Goal: Register for event/course

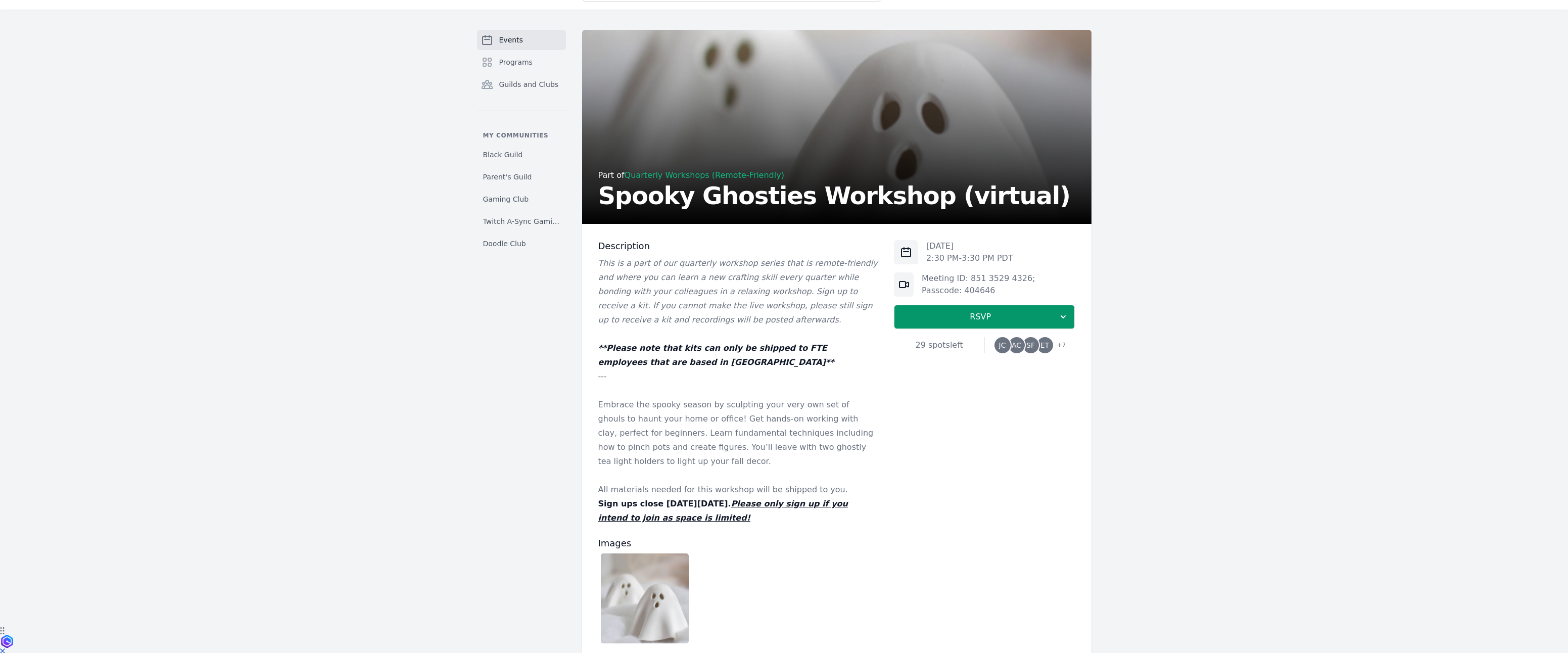
scroll to position [100, 0]
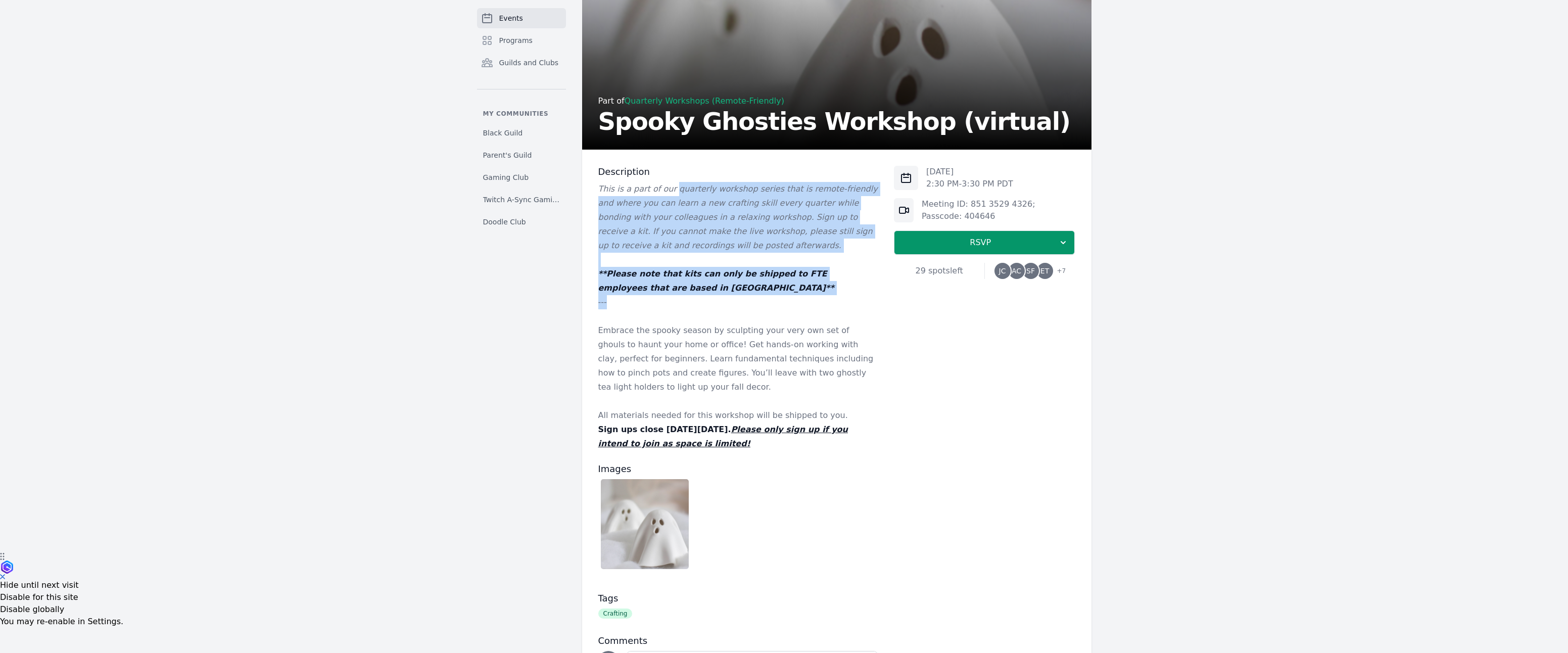
drag, startPoint x: 665, startPoint y: 208, endPoint x: 699, endPoint y: 326, distance: 122.8
click at [699, 326] on div "This is a part of our quarterly workshop series that is remote-friendly and whe…" at bounding box center [738, 316] width 280 height 269
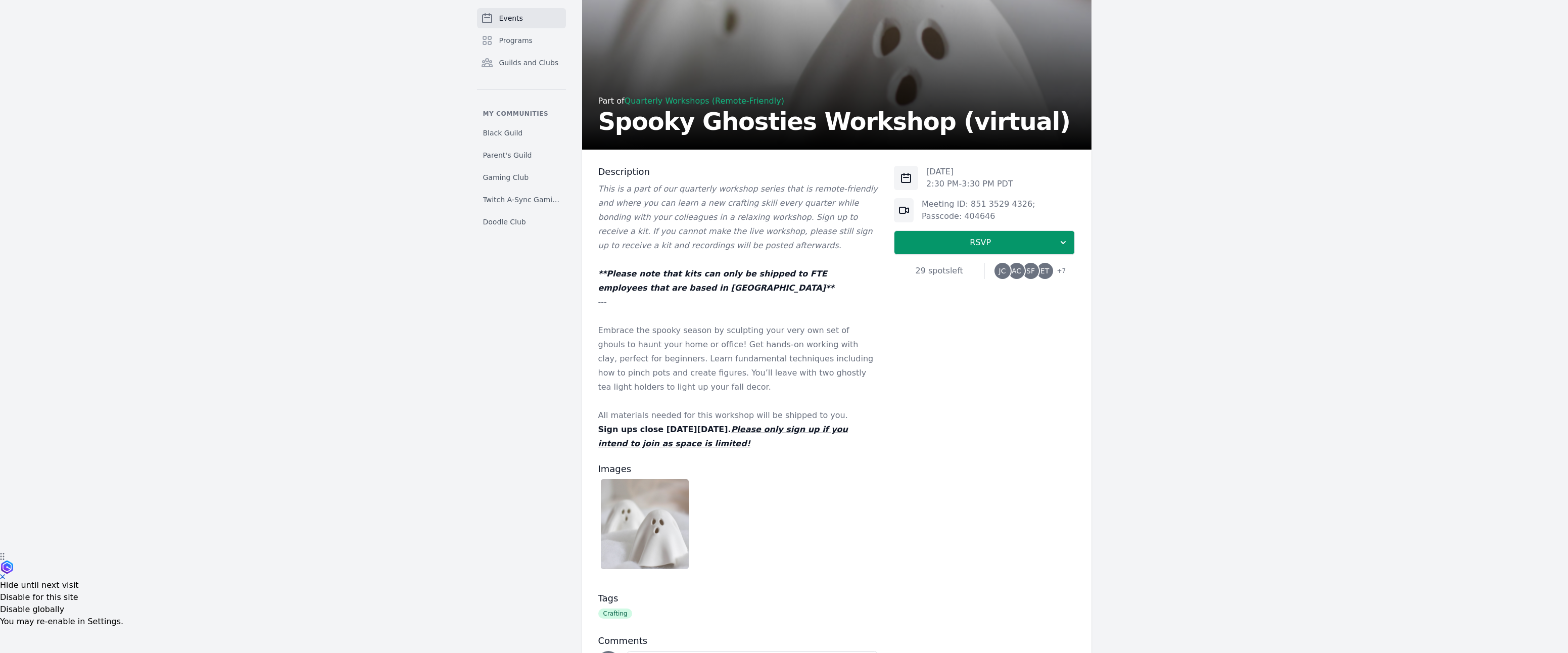
drag, startPoint x: 699, startPoint y: 324, endPoint x: 703, endPoint y: 347, distance: 23.3
click at [699, 309] on p "---" at bounding box center [738, 302] width 280 height 14
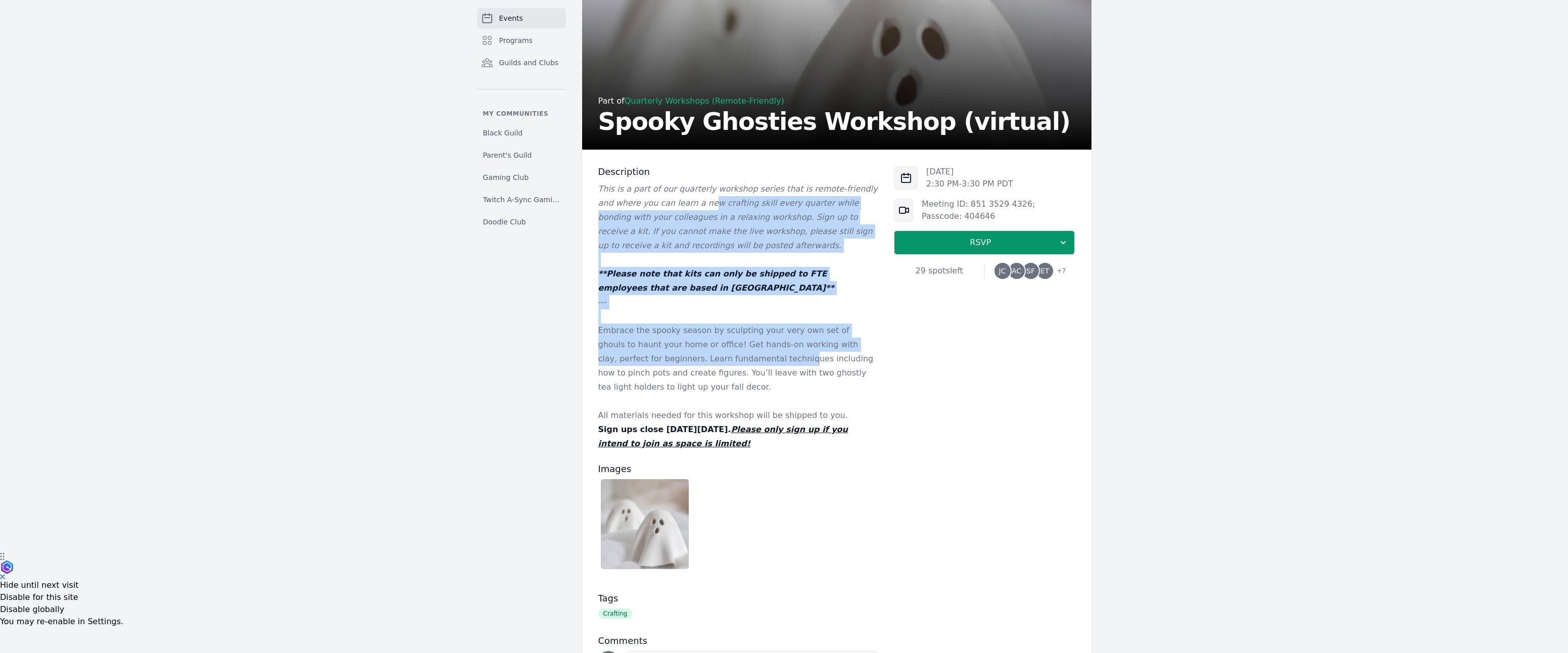
drag, startPoint x: 730, startPoint y: 378, endPoint x: 684, endPoint y: 211, distance: 173.2
click at [684, 214] on div "This is a part of our quarterly workshop series that is remote-friendly and whe…" at bounding box center [738, 316] width 280 height 269
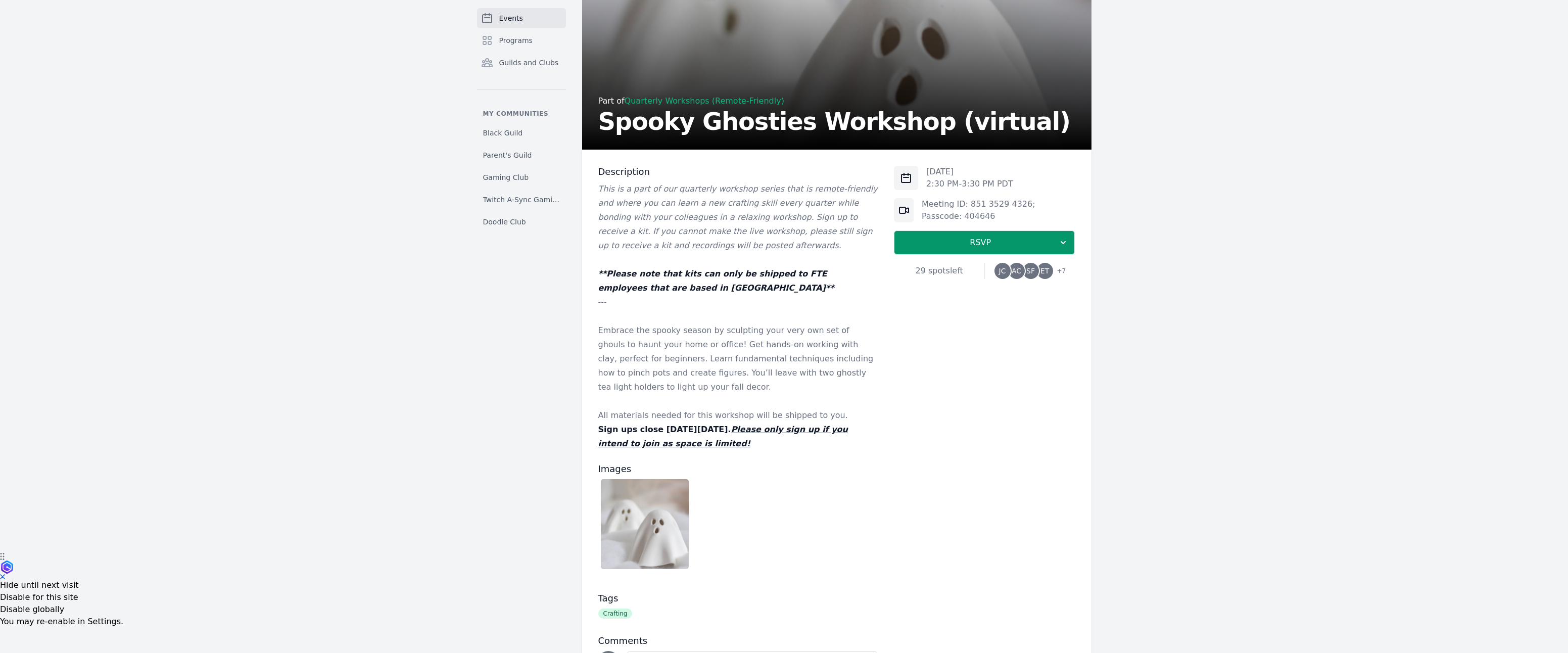
drag, startPoint x: 684, startPoint y: 210, endPoint x: 682, endPoint y: 202, distance: 8.2
click at [684, 210] on em "This is a part of our quarterly workshop series that is remote-friendly and whe…" at bounding box center [738, 217] width 279 height 66
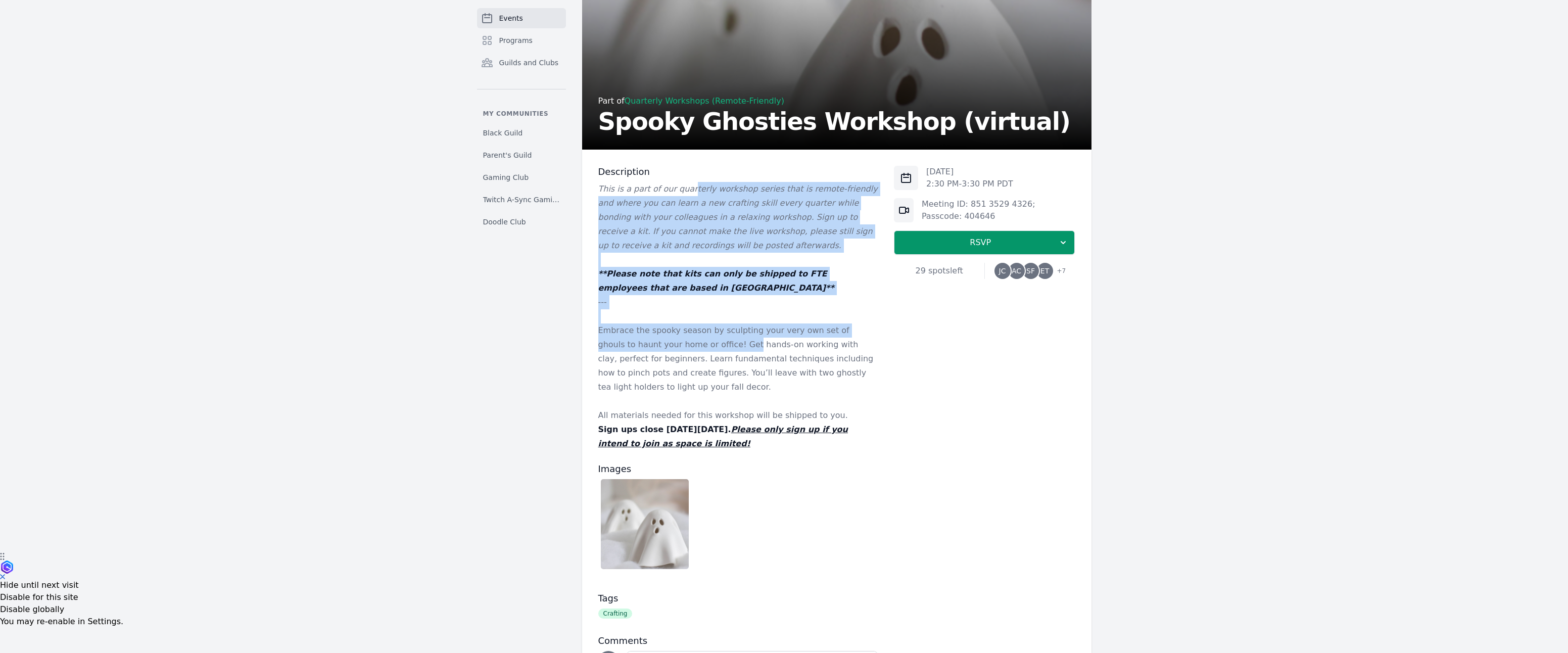
drag, startPoint x: 686, startPoint y: 230, endPoint x: 703, endPoint y: 374, distance: 145.0
click at [703, 374] on div "This is a part of our quarterly workshop series that is remote-friendly and whe…" at bounding box center [738, 316] width 280 height 269
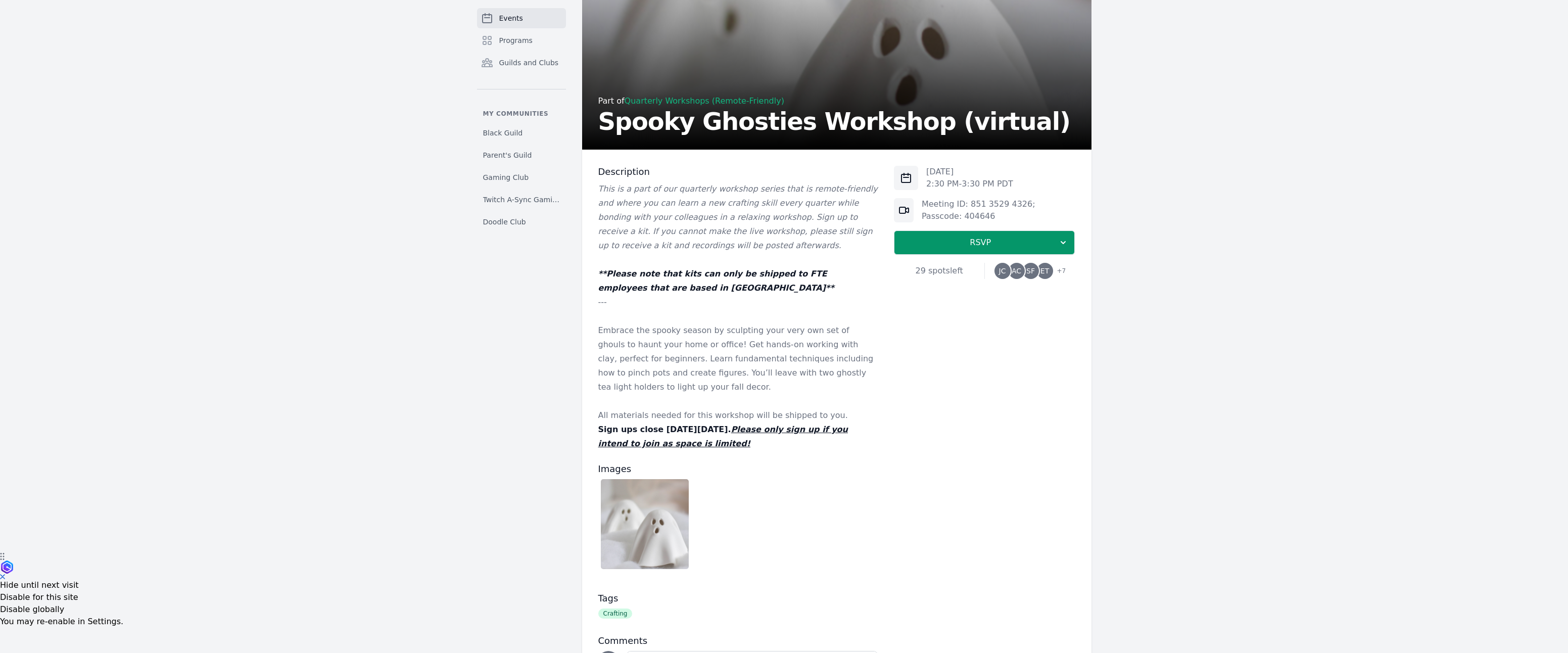
drag, startPoint x: 703, startPoint y: 374, endPoint x: 723, endPoint y: 403, distance: 35.2
click at [703, 374] on p "Embrace the spooky season by sculpting your very own set of ghouls to haunt you…" at bounding box center [738, 359] width 280 height 71
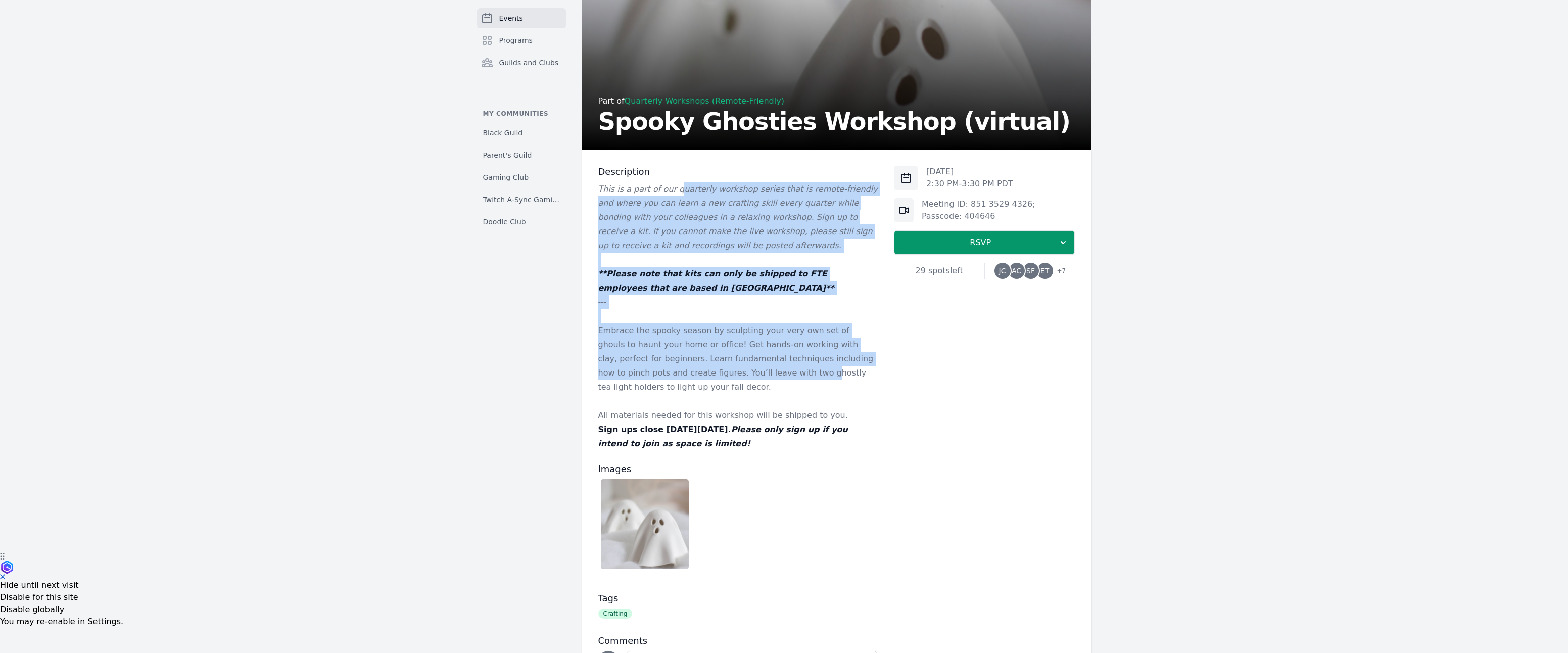
drag, startPoint x: 696, startPoint y: 322, endPoint x: 667, endPoint y: 208, distance: 117.6
click at [667, 209] on div "This is a part of our quarterly workshop series that is remote-friendly and whe…" at bounding box center [738, 316] width 280 height 269
click at [667, 208] on em "This is a part of our quarterly workshop series that is remote-friendly and whe…" at bounding box center [738, 217] width 279 height 66
drag, startPoint x: 667, startPoint y: 205, endPoint x: 729, endPoint y: 414, distance: 218.0
click at [728, 417] on div "This is a part of our quarterly workshop series that is remote-friendly and whe…" at bounding box center [738, 316] width 280 height 269
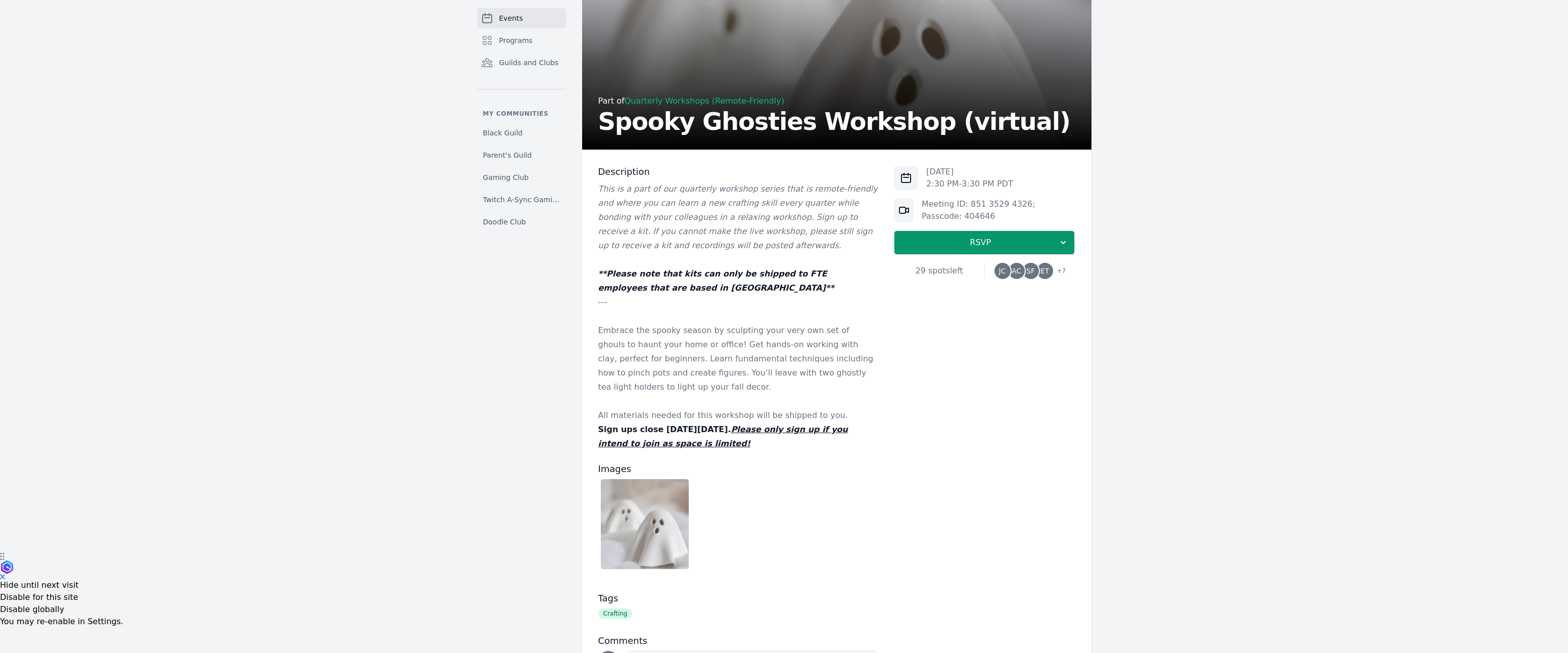
click at [729, 394] on p "Embrace the spooky season by sculpting your very own set of ghouls to haunt you…" at bounding box center [738, 359] width 280 height 71
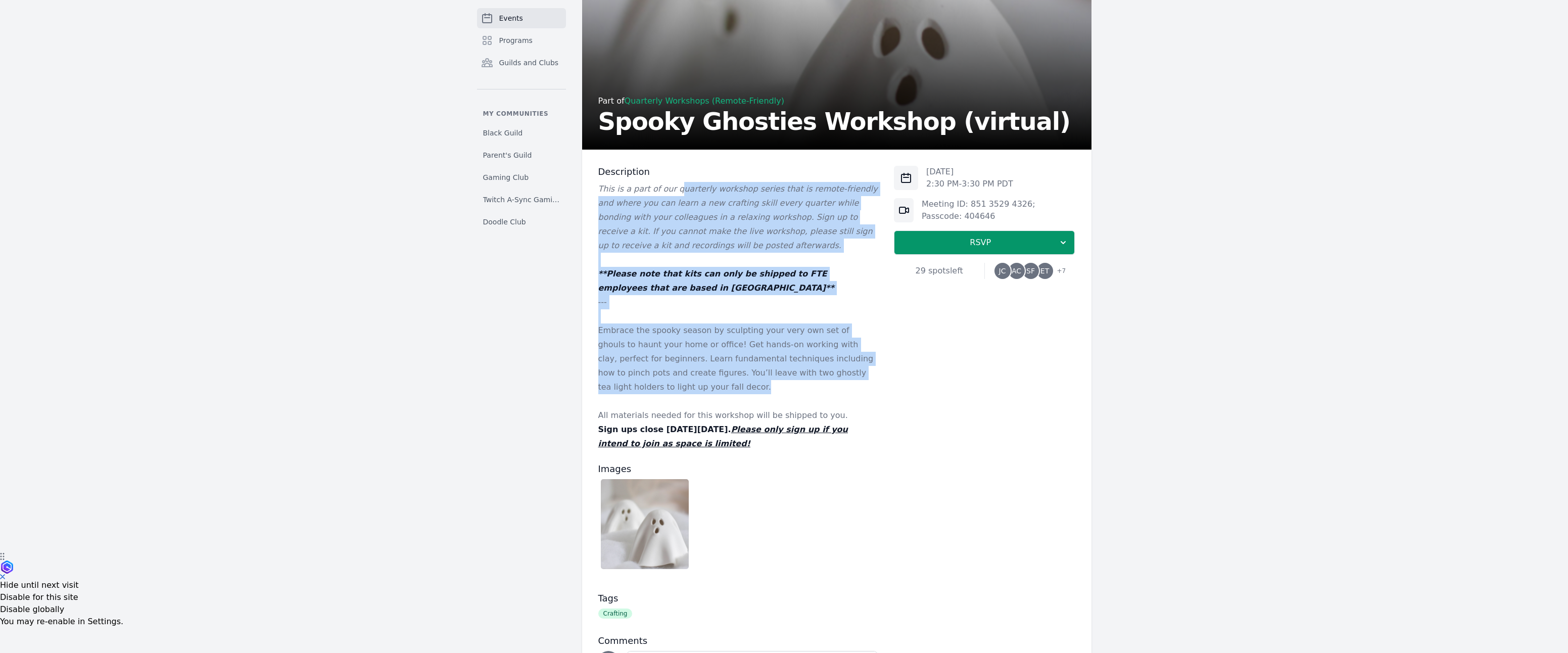
drag, startPoint x: 721, startPoint y: 374, endPoint x: 667, endPoint y: 196, distance: 186.0
click at [667, 197] on div "Description This is a part of our quarterly workshop series that is remote-frie…" at bounding box center [738, 309] width 280 height 285
click at [667, 196] on div "Description This is a part of our quarterly workshop series that is remote-frie…" at bounding box center [738, 309] width 280 height 285
drag, startPoint x: 674, startPoint y: 208, endPoint x: 738, endPoint y: 427, distance: 228.2
click at [738, 427] on div "Description This is a part of our quarterly workshop series that is remote-frie…" at bounding box center [738, 309] width 280 height 285
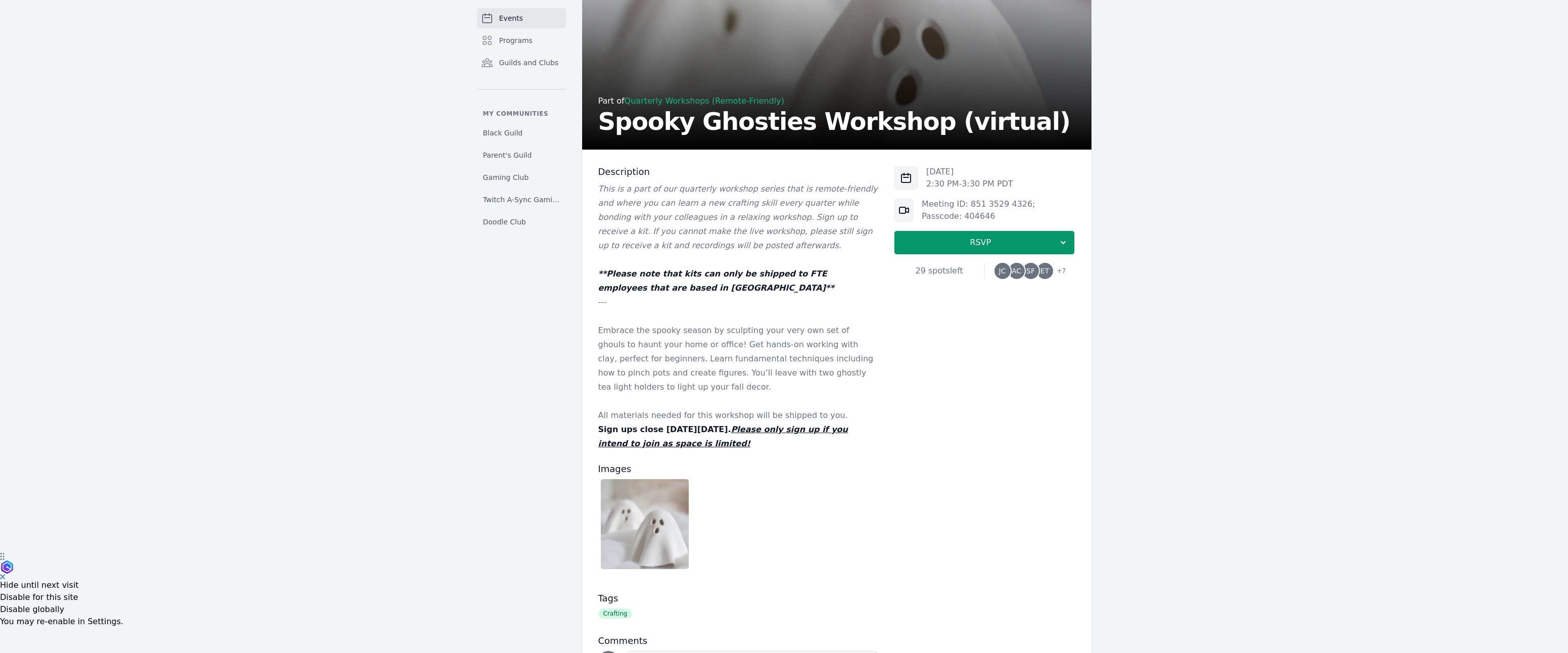
click at [737, 408] on p at bounding box center [738, 401] width 280 height 14
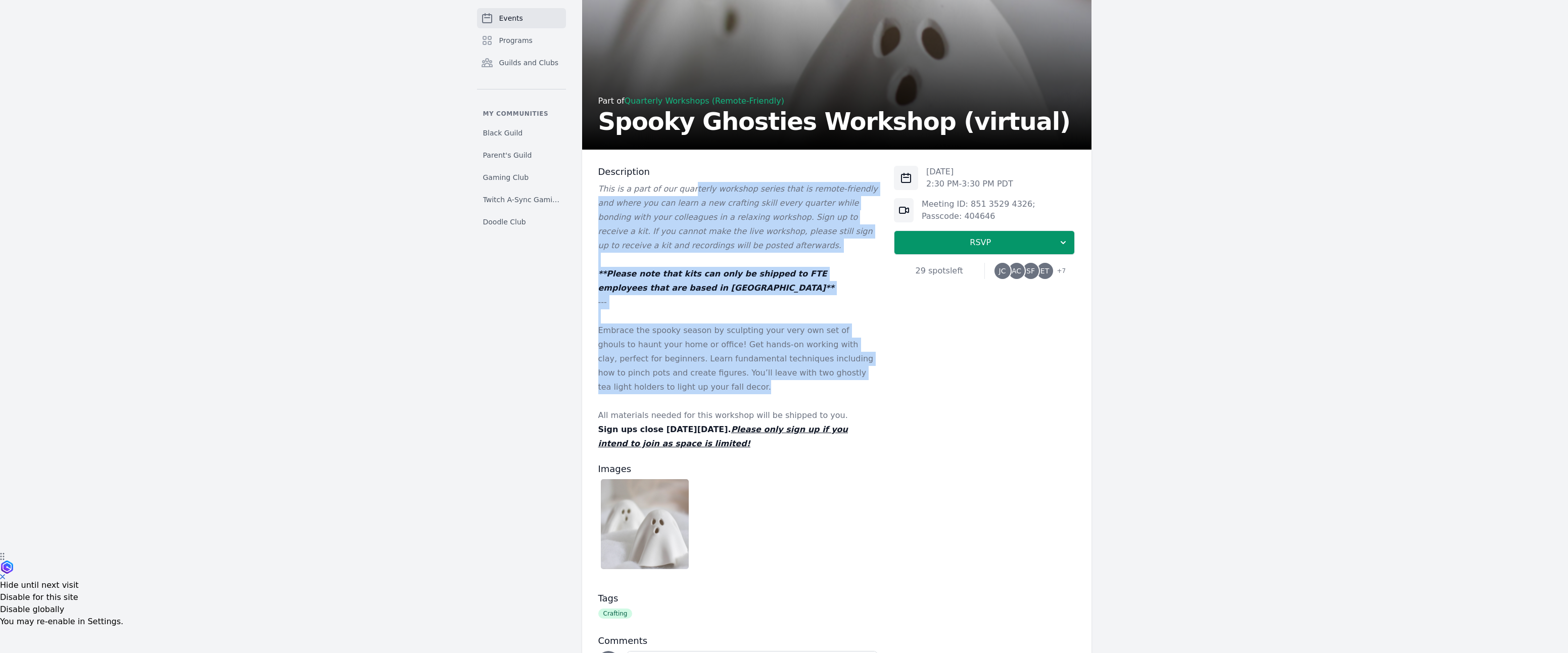
drag, startPoint x: 731, startPoint y: 399, endPoint x: 680, endPoint y: 204, distance: 201.6
click at [680, 204] on div "This is a part of our quarterly workshop series that is remote-friendly and whe…" at bounding box center [738, 316] width 280 height 269
click at [680, 205] on em "This is a part of our quarterly workshop series that is remote-friendly and whe…" at bounding box center [738, 217] width 279 height 66
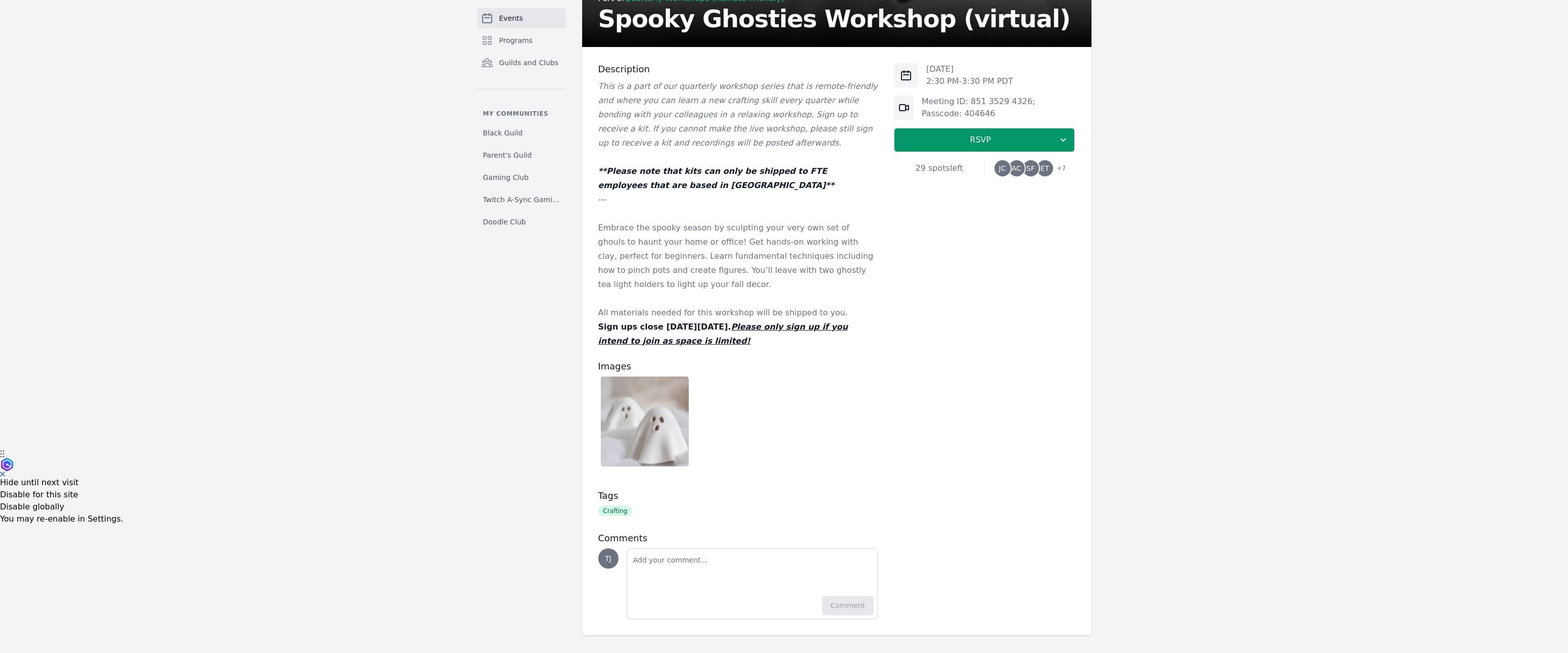
scroll to position [252, 0]
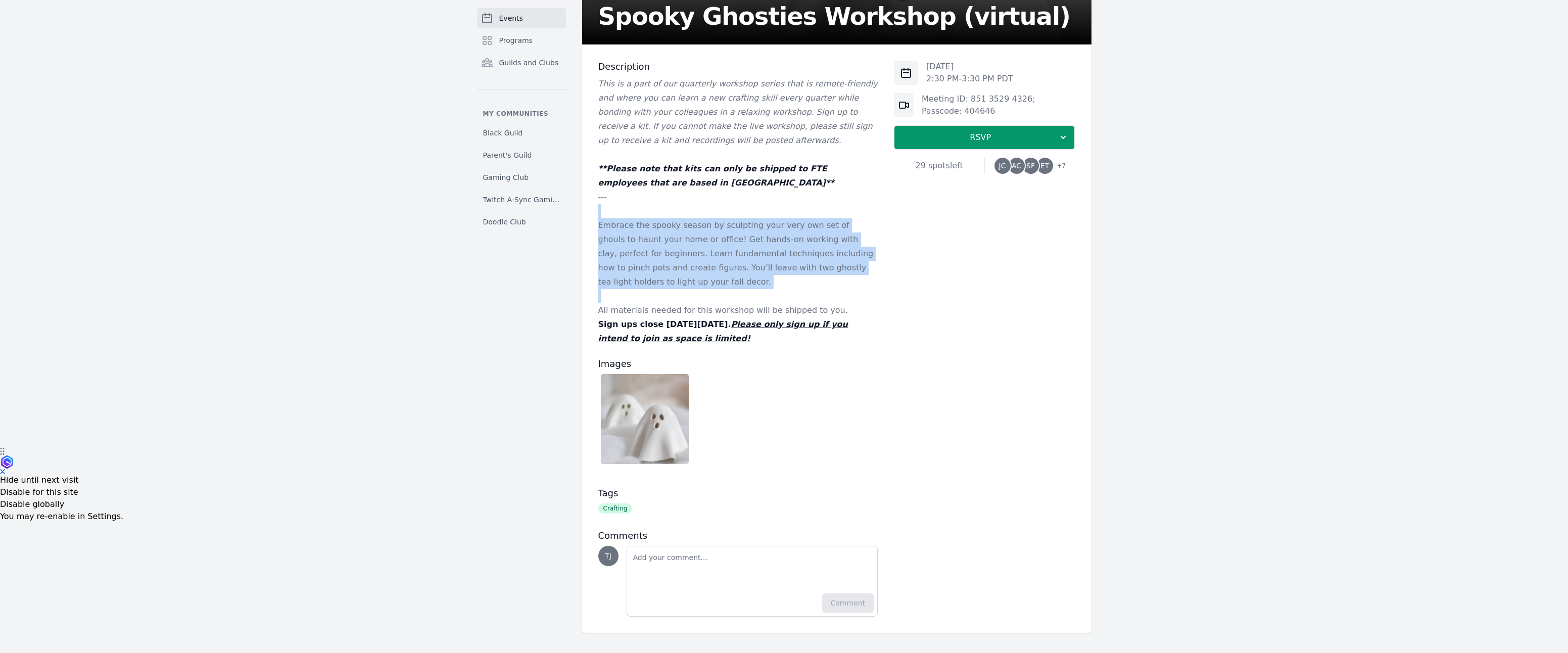
drag, startPoint x: 679, startPoint y: 198, endPoint x: 701, endPoint y: 271, distance: 76.2
click at [700, 273] on div "This is a part of our quarterly workshop series that is remote-friendly and whe…" at bounding box center [738, 211] width 280 height 269
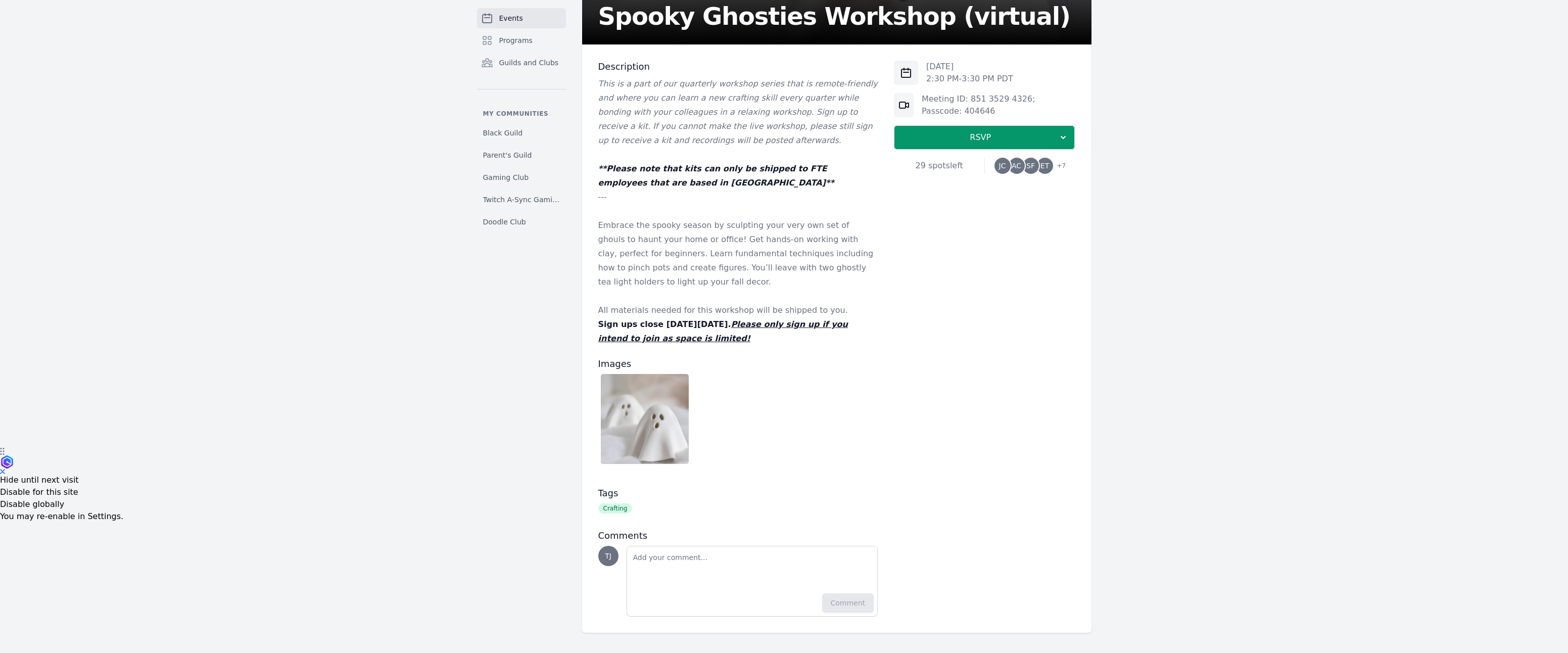
click at [701, 270] on p "Embrace the spooky season by sculpting your very own set of ghouls to haunt you…" at bounding box center [738, 254] width 280 height 71
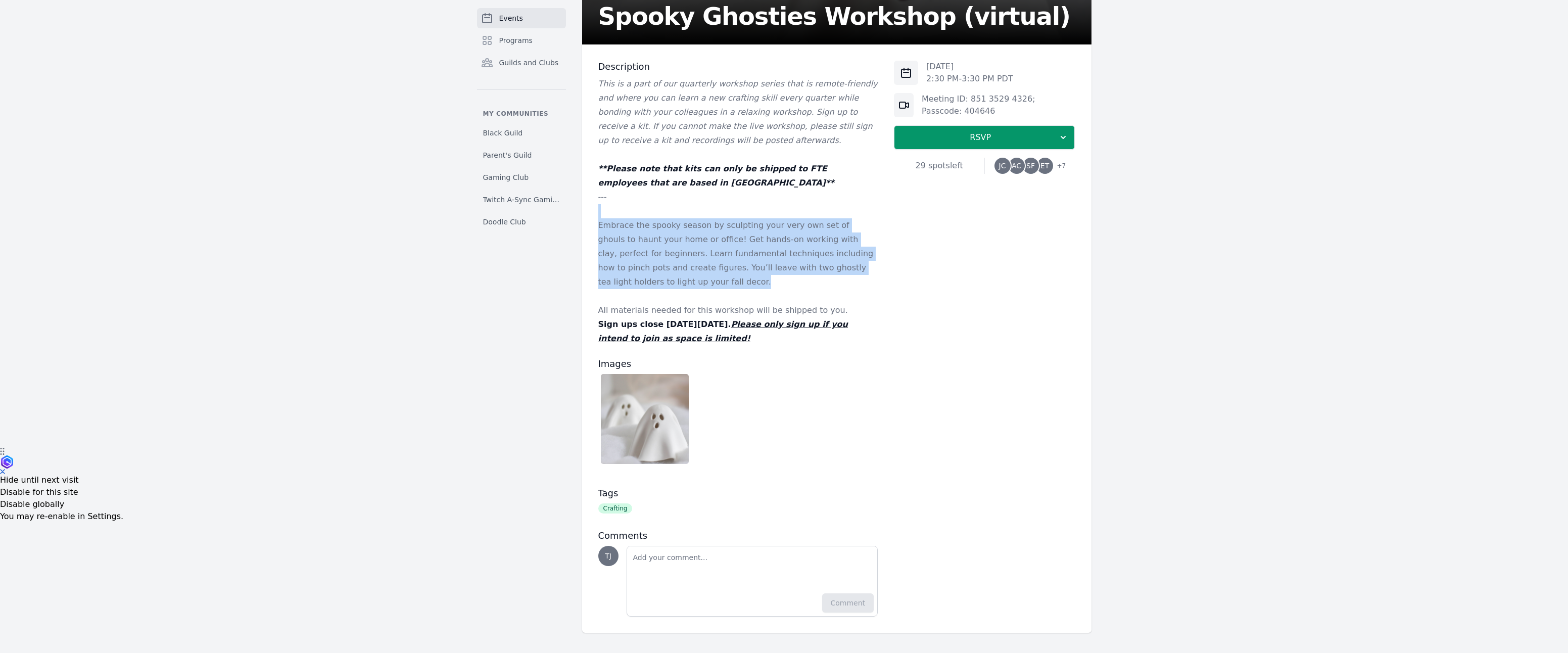
drag, startPoint x: 695, startPoint y: 228, endPoint x: 690, endPoint y: 192, distance: 36.3
click at [692, 193] on div "This is a part of our quarterly workshop series that is remote-friendly and whe…" at bounding box center [738, 211] width 280 height 269
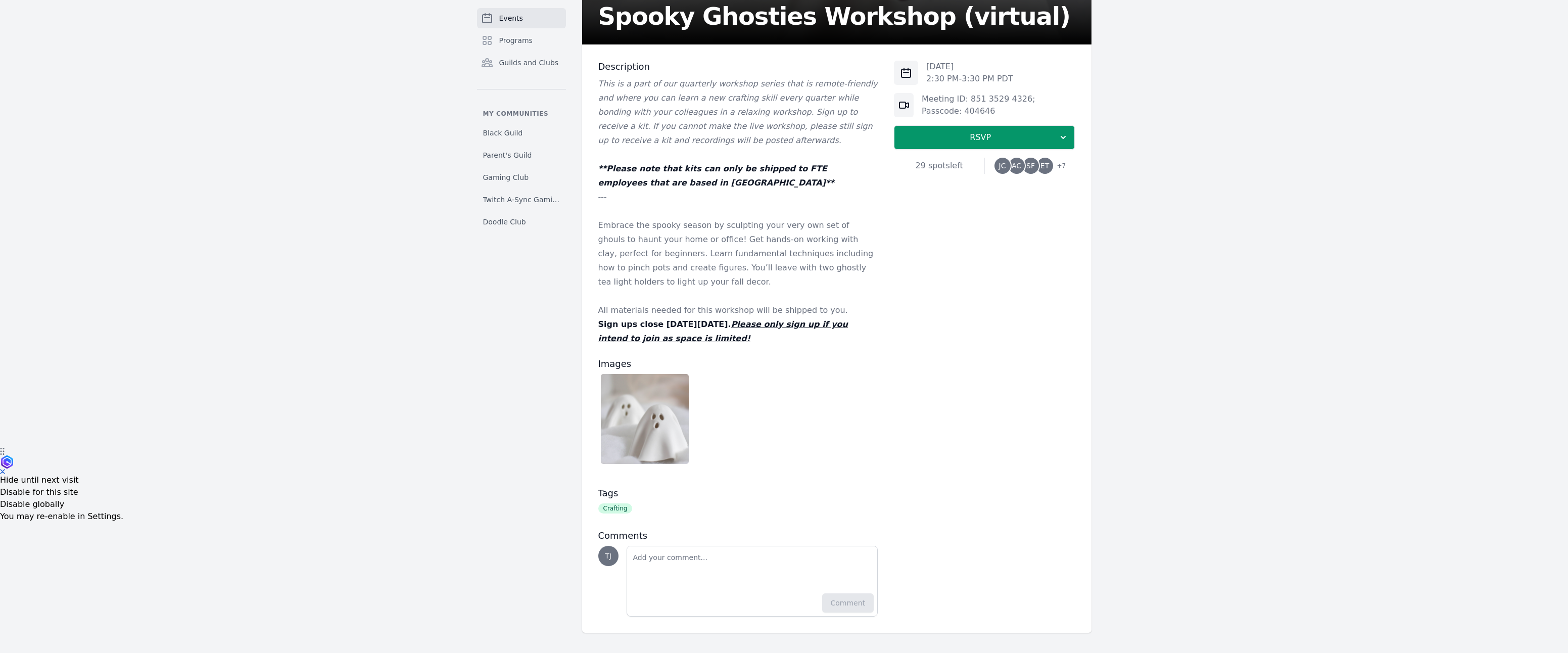
click at [690, 204] on p at bounding box center [738, 211] width 280 height 14
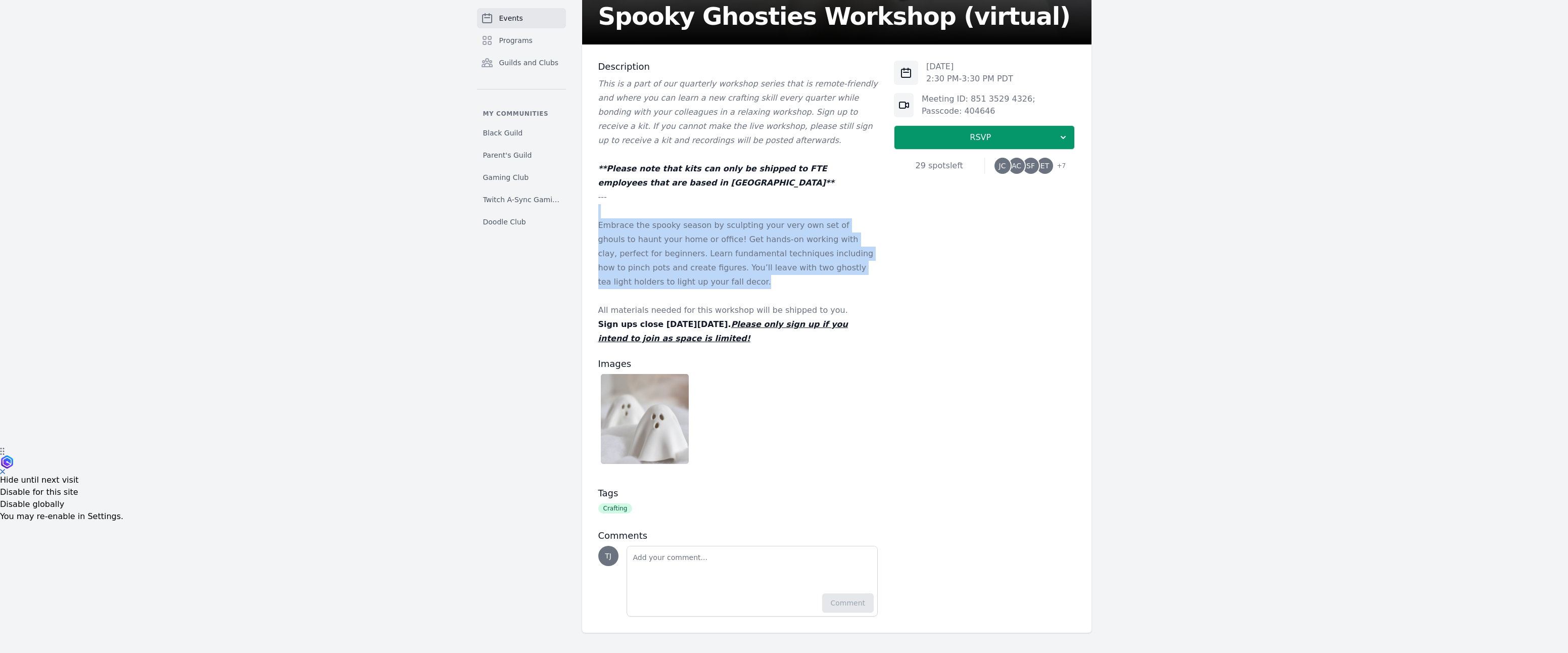
drag, startPoint x: 692, startPoint y: 191, endPoint x: 708, endPoint y: 266, distance: 76.7
click at [708, 266] on div "This is a part of our quarterly workshop series that is remote-friendly and whe…" at bounding box center [738, 211] width 280 height 269
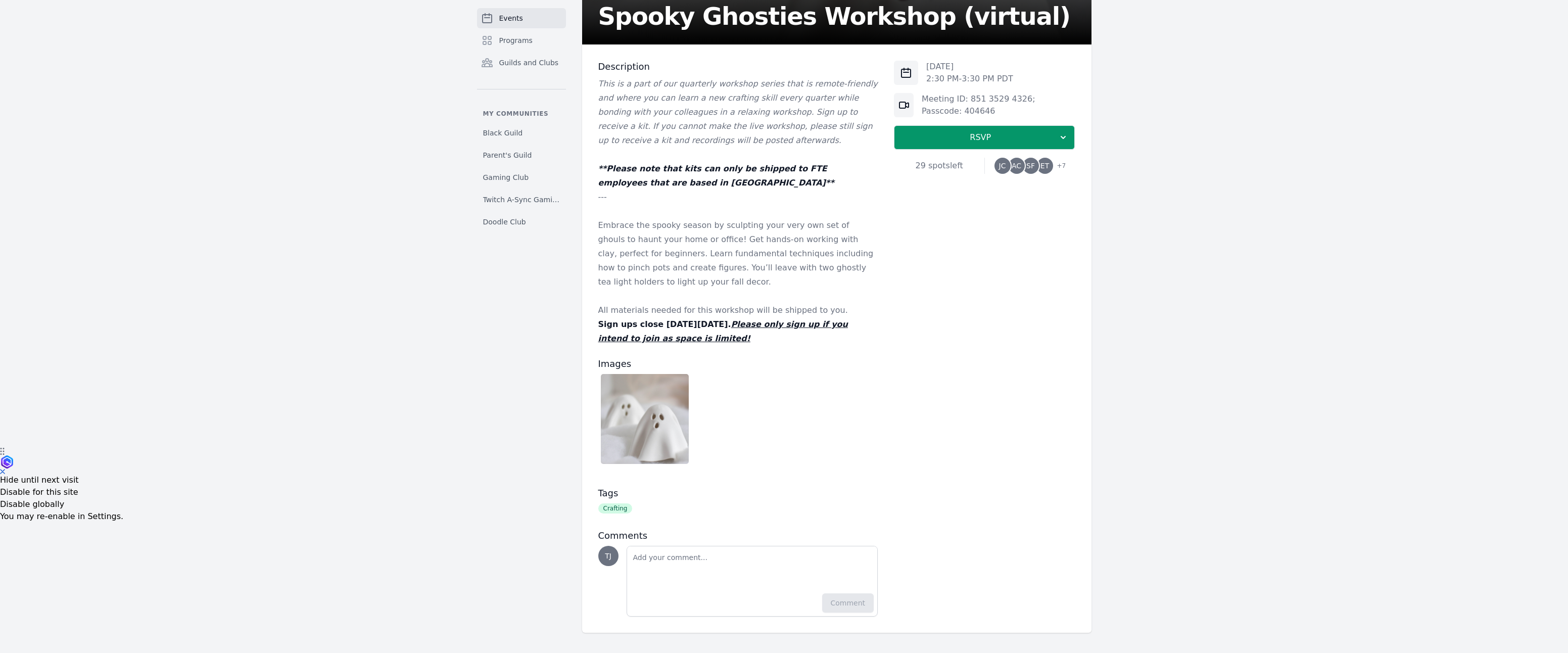
click at [708, 266] on p "Embrace the spooky season by sculpting your very own set of ghouls to haunt you…" at bounding box center [738, 254] width 280 height 71
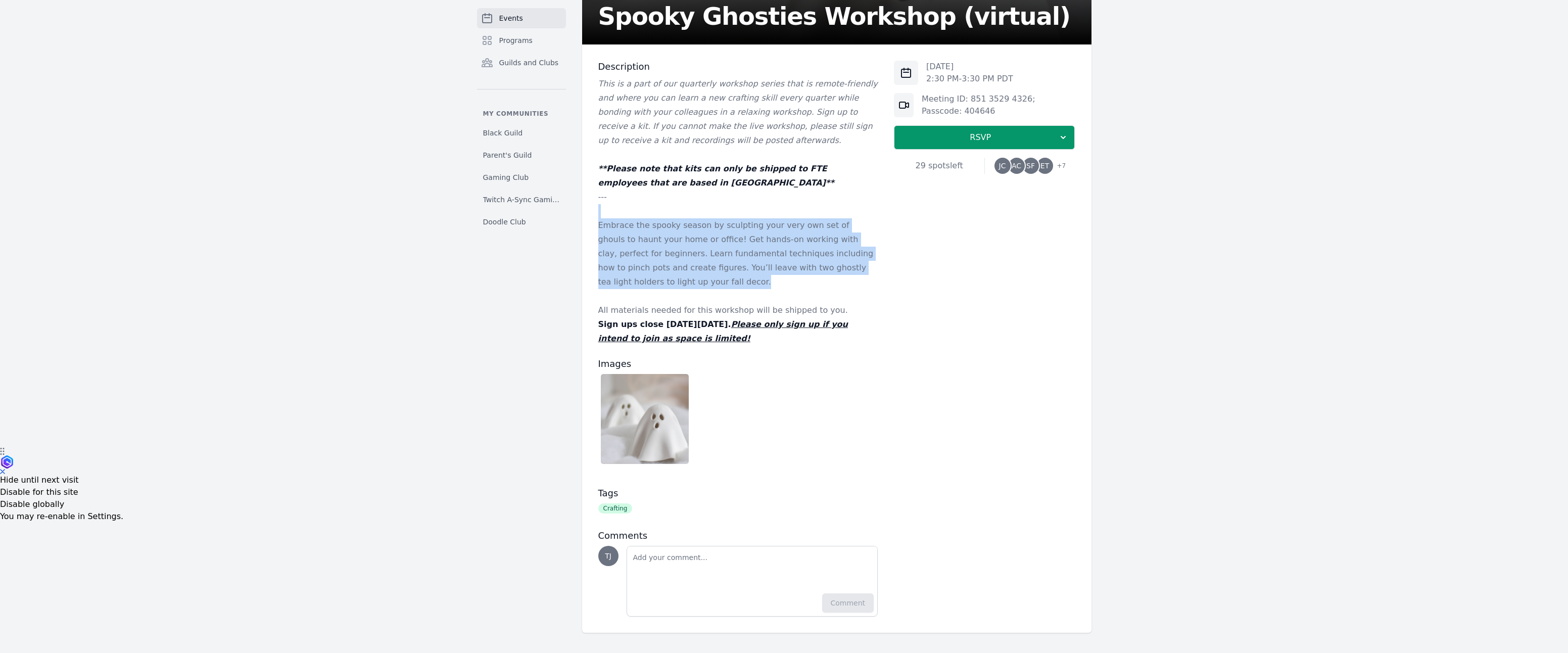
drag, startPoint x: 700, startPoint y: 245, endPoint x: 683, endPoint y: 192, distance: 55.7
click at [683, 192] on div "This is a part of our quarterly workshop series that is remote-friendly and whe…" at bounding box center [738, 211] width 280 height 269
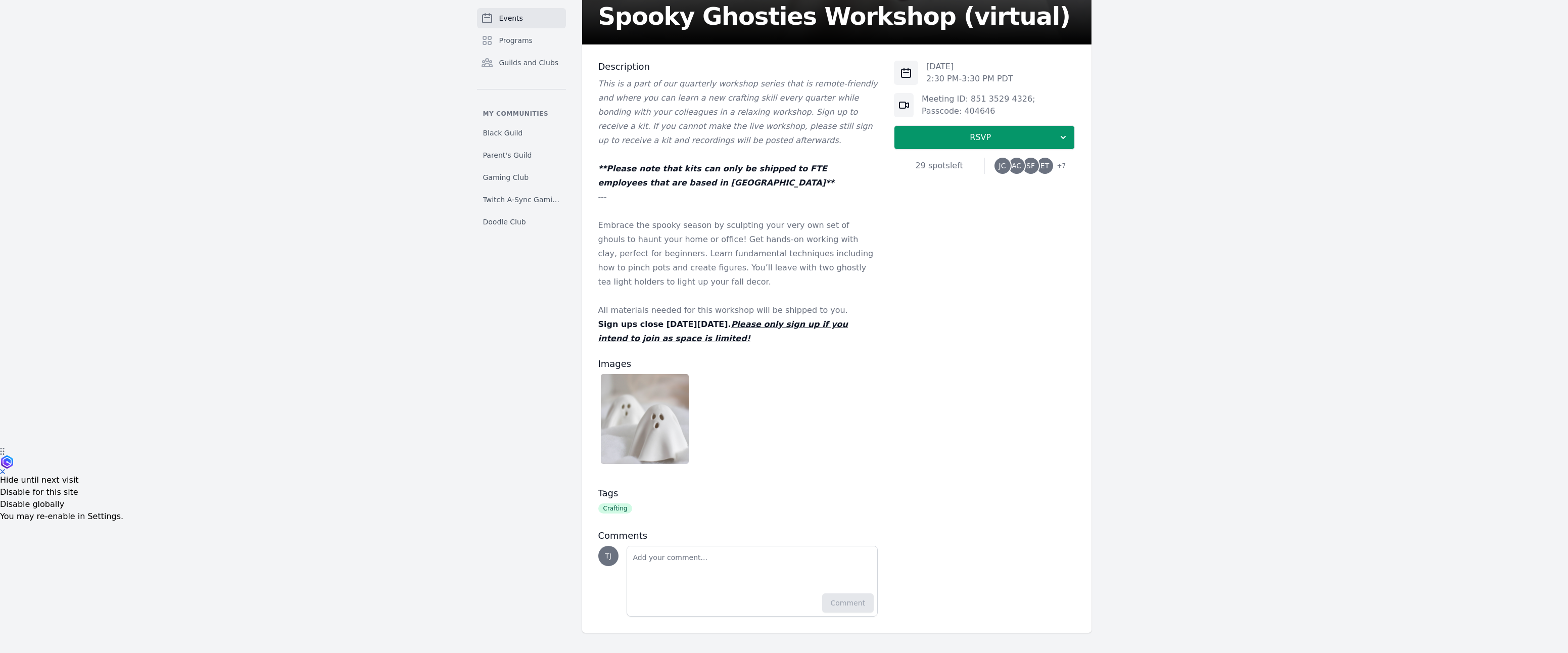
click at [683, 204] on p at bounding box center [738, 211] width 280 height 14
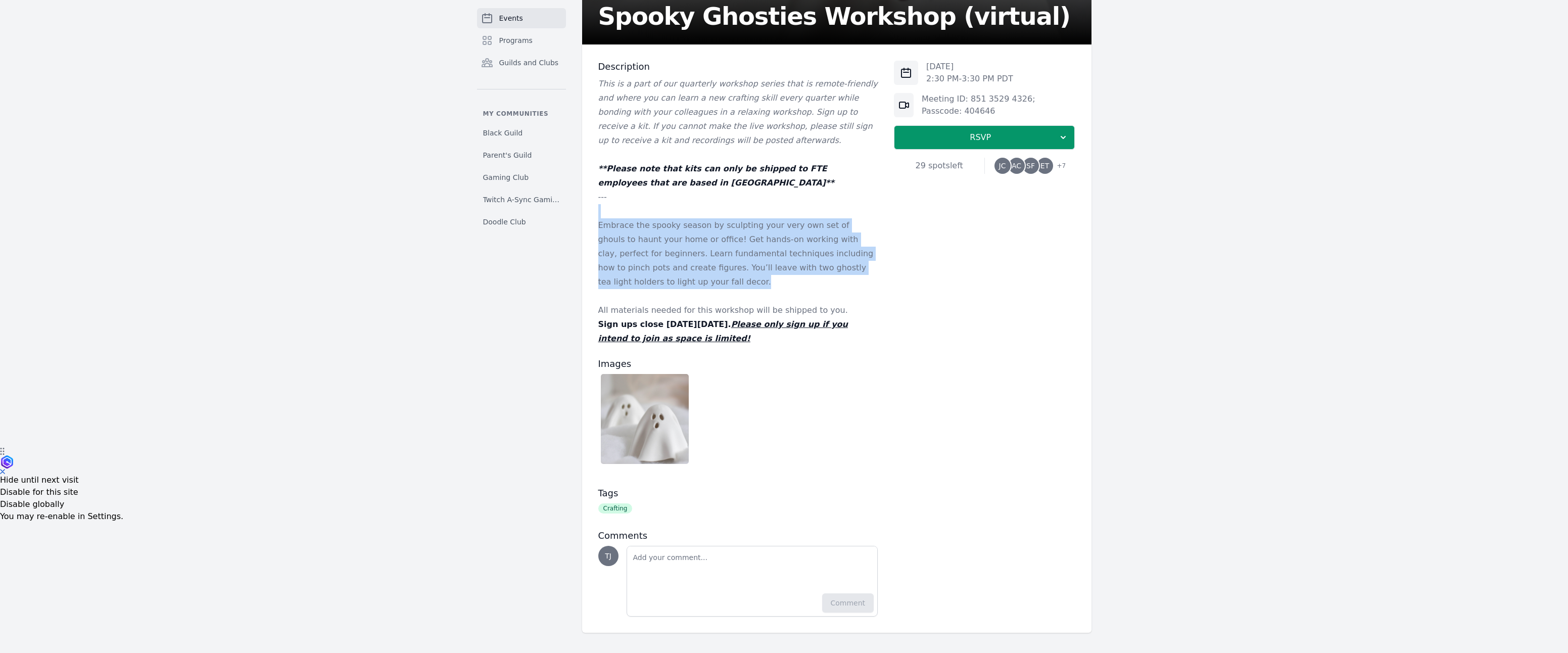
drag, startPoint x: 683, startPoint y: 192, endPoint x: 689, endPoint y: 270, distance: 78.2
click at [689, 270] on div "This is a part of our quarterly workshop series that is remote-friendly and whe…" at bounding box center [738, 211] width 280 height 269
click at [689, 270] on p "Embrace the spooky season by sculpting your very own set of ghouls to haunt you…" at bounding box center [738, 254] width 280 height 71
drag, startPoint x: 692, startPoint y: 269, endPoint x: 673, endPoint y: 196, distance: 75.4
click at [673, 196] on div "This is a part of our quarterly workshop series that is remote-friendly and whe…" at bounding box center [738, 211] width 280 height 269
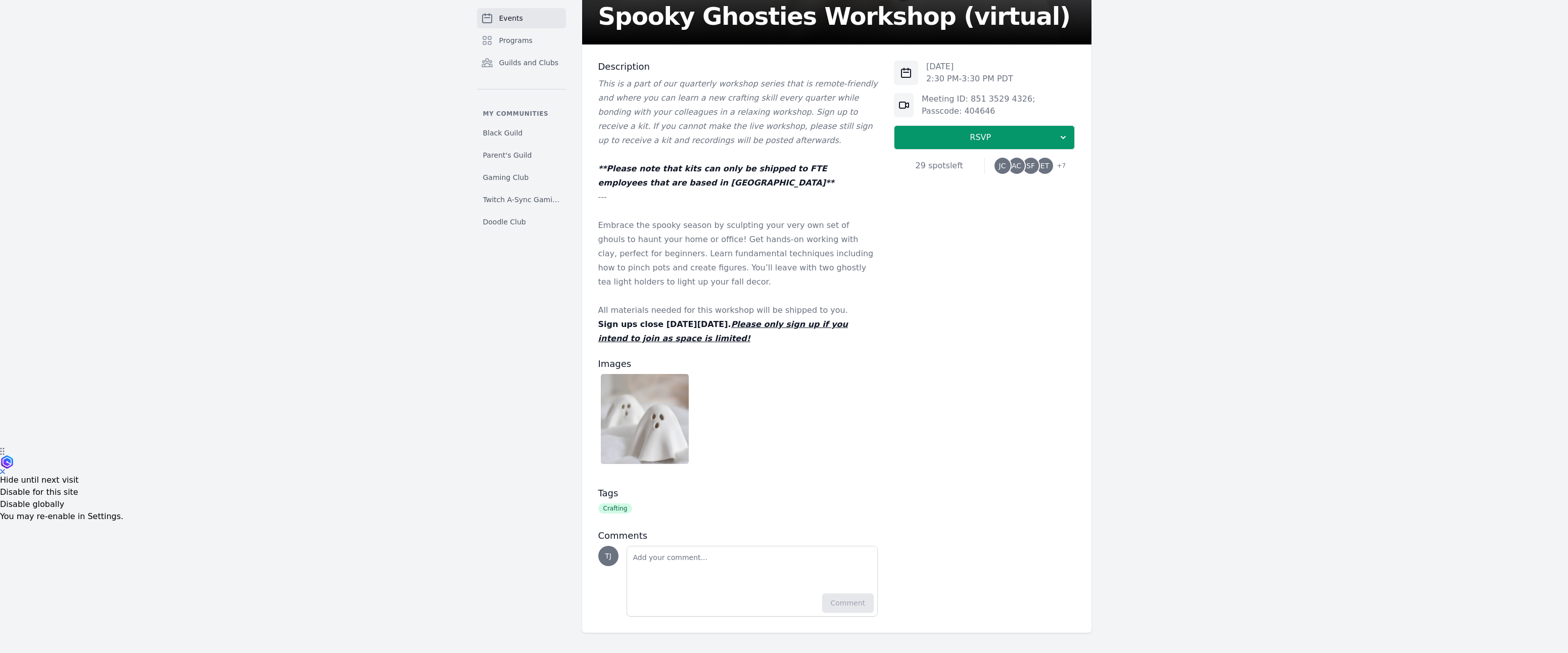
click at [673, 204] on p at bounding box center [738, 211] width 280 height 14
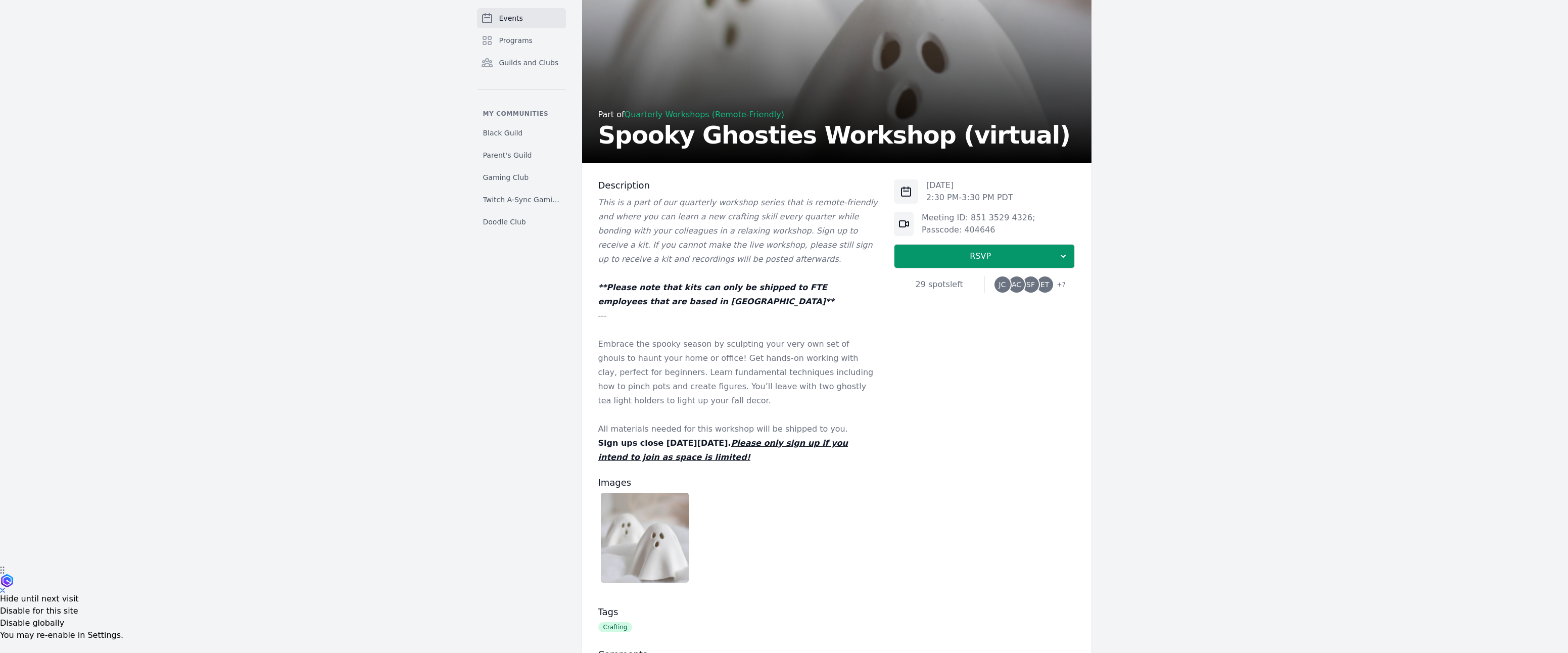
scroll to position [0, 0]
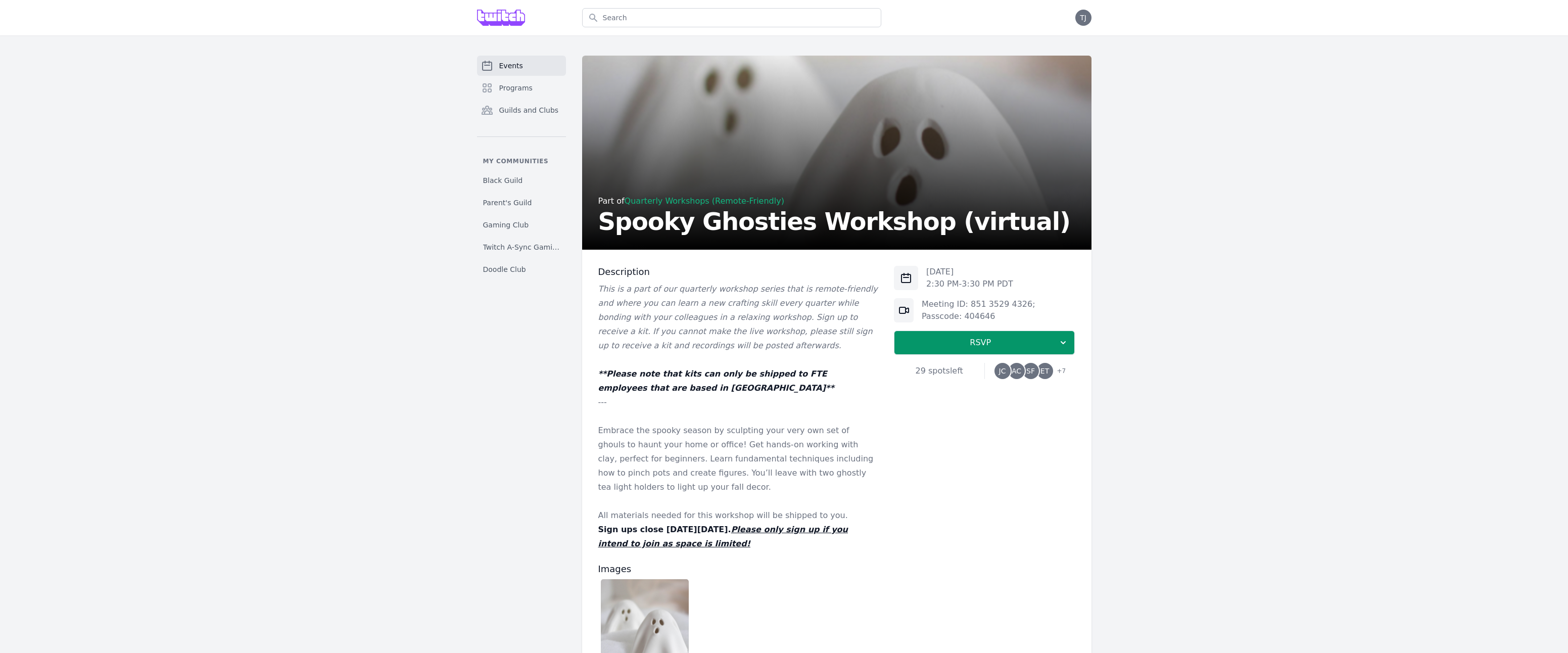
click at [385, 350] on div "Events Programs Guilds and Clubs My communities Black Guild Parent's Guild Gami…" at bounding box center [784, 447] width 1568 height 823
